Goal: Task Accomplishment & Management: Manage account settings

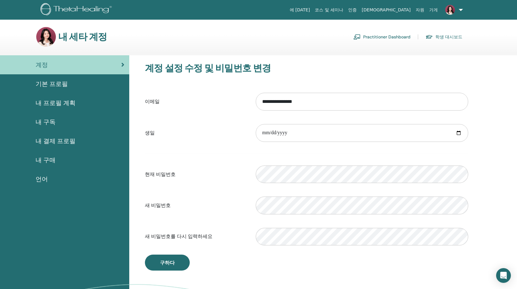
click at [59, 140] on span "내 결제 프로필" at bounding box center [56, 140] width 40 height 9
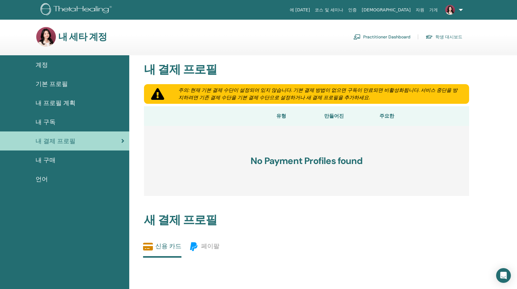
click at [43, 160] on span "내 구매" at bounding box center [46, 159] width 20 height 9
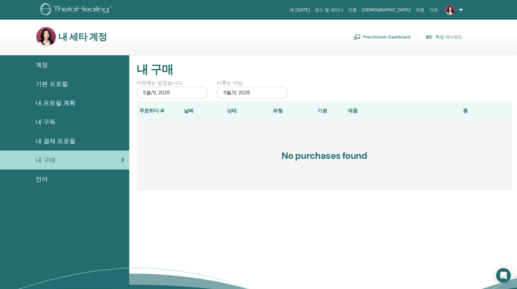
click at [45, 65] on span "계정" at bounding box center [42, 64] width 12 height 9
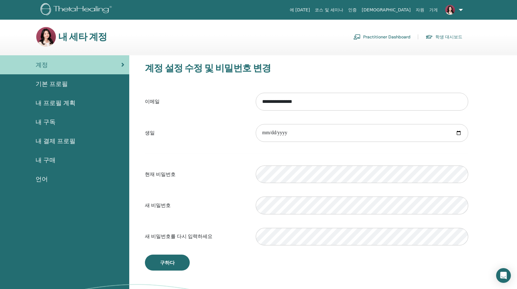
click at [381, 36] on link "Practitioner Dashboard" at bounding box center [381, 37] width 57 height 10
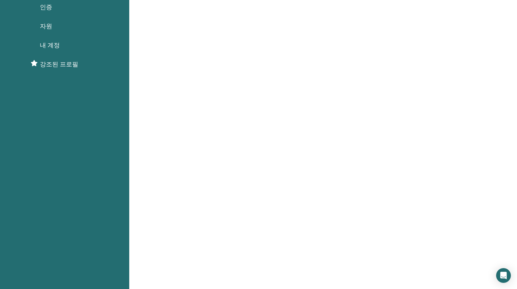
scroll to position [31, 0]
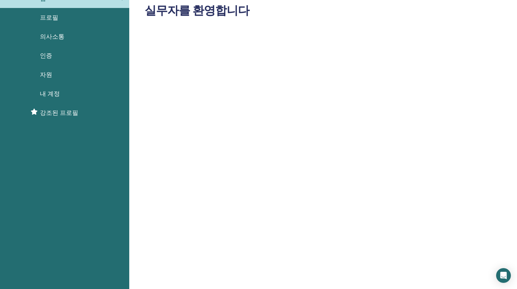
click at [61, 113] on span "강조된 프로필" at bounding box center [59, 112] width 38 height 9
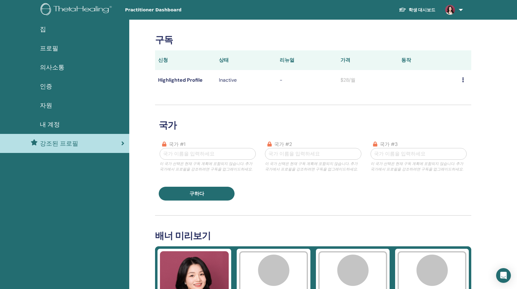
click at [459, 9] on link at bounding box center [452, 10] width 25 height 20
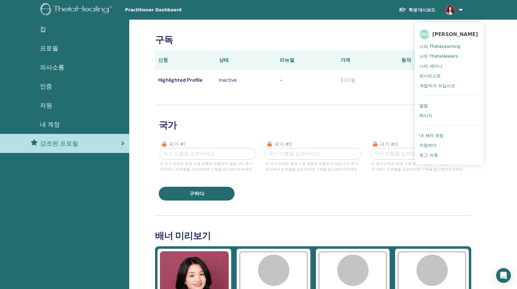
click at [447, 9] on img at bounding box center [450, 10] width 10 height 10
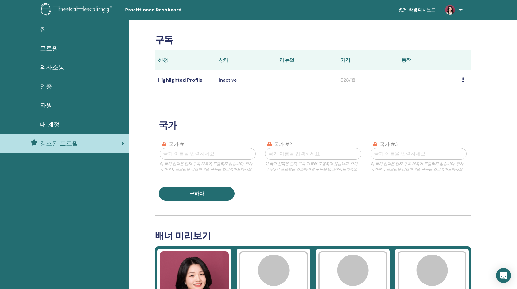
click at [447, 9] on img at bounding box center [450, 10] width 10 height 10
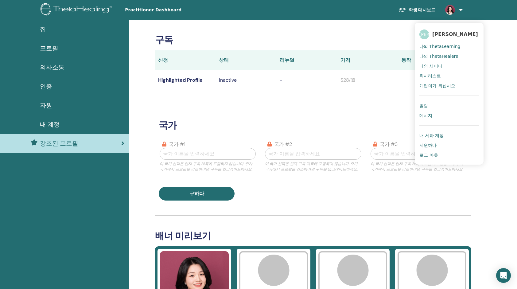
click at [431, 46] on span "나의 ThetaLearning" at bounding box center [439, 47] width 41 height 6
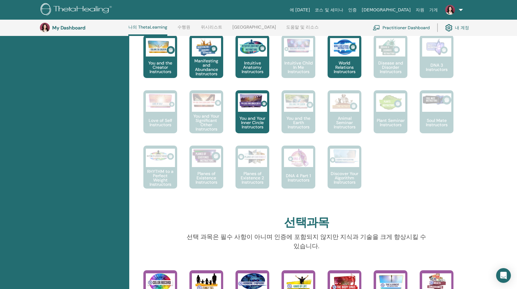
scroll to position [231, 0]
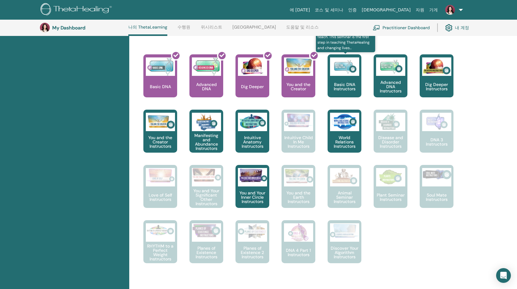
click at [339, 80] on div "Basic DNA Instructors" at bounding box center [344, 75] width 34 height 43
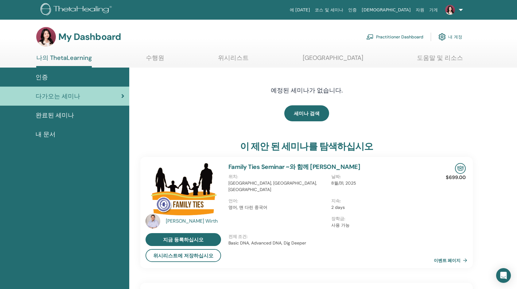
click at [64, 116] on span "완료된 세미나" at bounding box center [55, 114] width 38 height 9
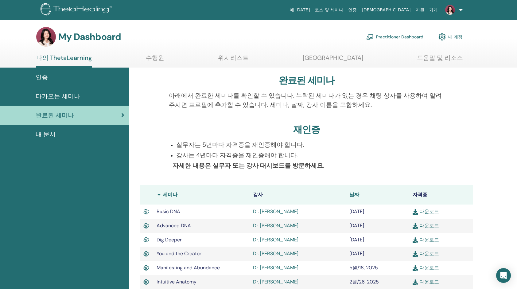
click at [57, 98] on span "다가오는 세미나" at bounding box center [58, 95] width 45 height 9
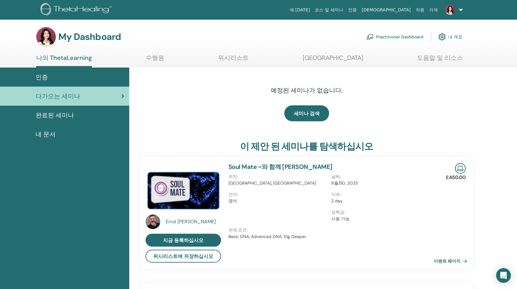
click at [55, 8] on img at bounding box center [77, 10] width 73 height 14
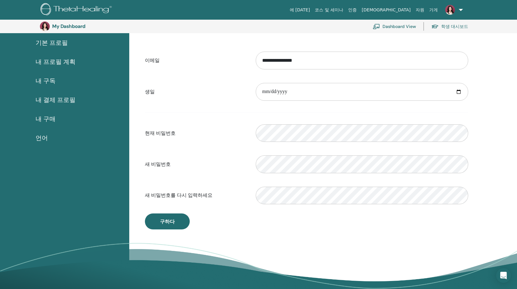
scroll to position [44, 0]
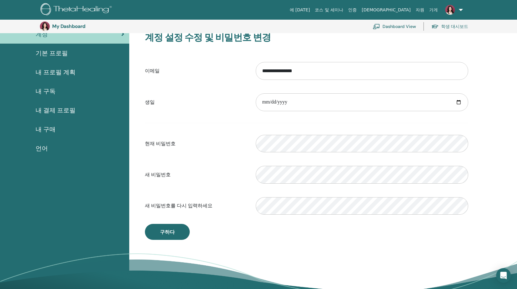
click at [42, 53] on span "기본 프로필" at bounding box center [52, 52] width 32 height 9
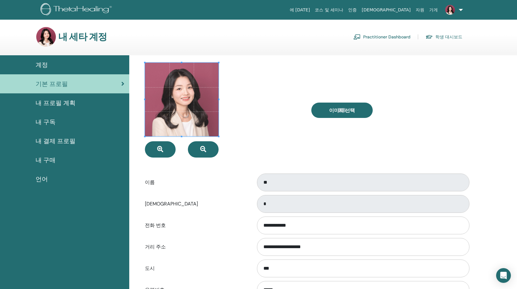
click at [95, 87] on div "기본 프로필" at bounding box center [64, 83] width 119 height 9
click at [459, 10] on link at bounding box center [452, 10] width 25 height 20
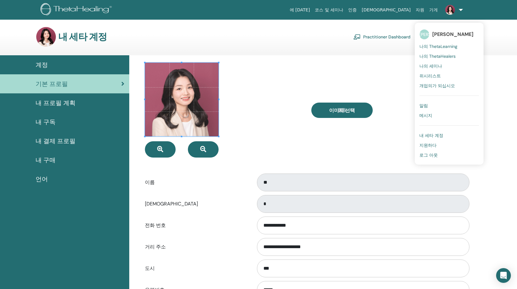
click at [398, 82] on div "이미지 선택" at bounding box center [390, 110] width 166 height 95
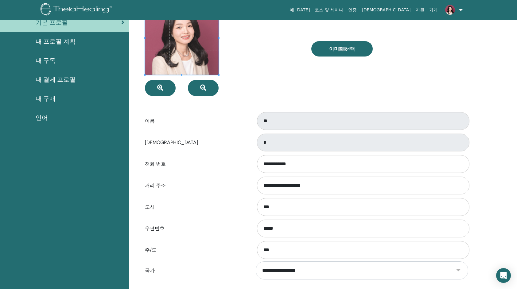
scroll to position [75, 0]
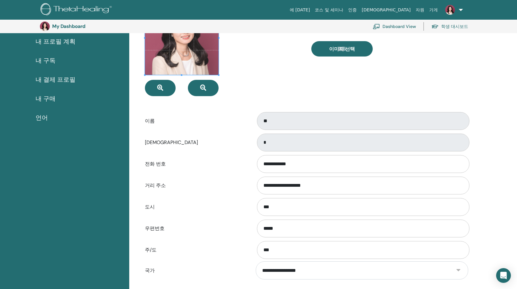
click at [361, 94] on div "이미지 선택" at bounding box center [390, 48] width 166 height 95
click at [42, 115] on span "언어" at bounding box center [42, 117] width 12 height 9
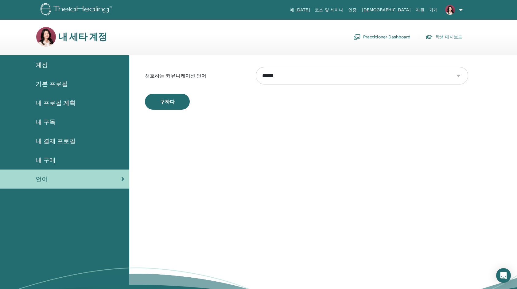
click at [65, 13] on img at bounding box center [77, 10] width 73 height 14
